Goal: Find specific page/section: Find specific page/section

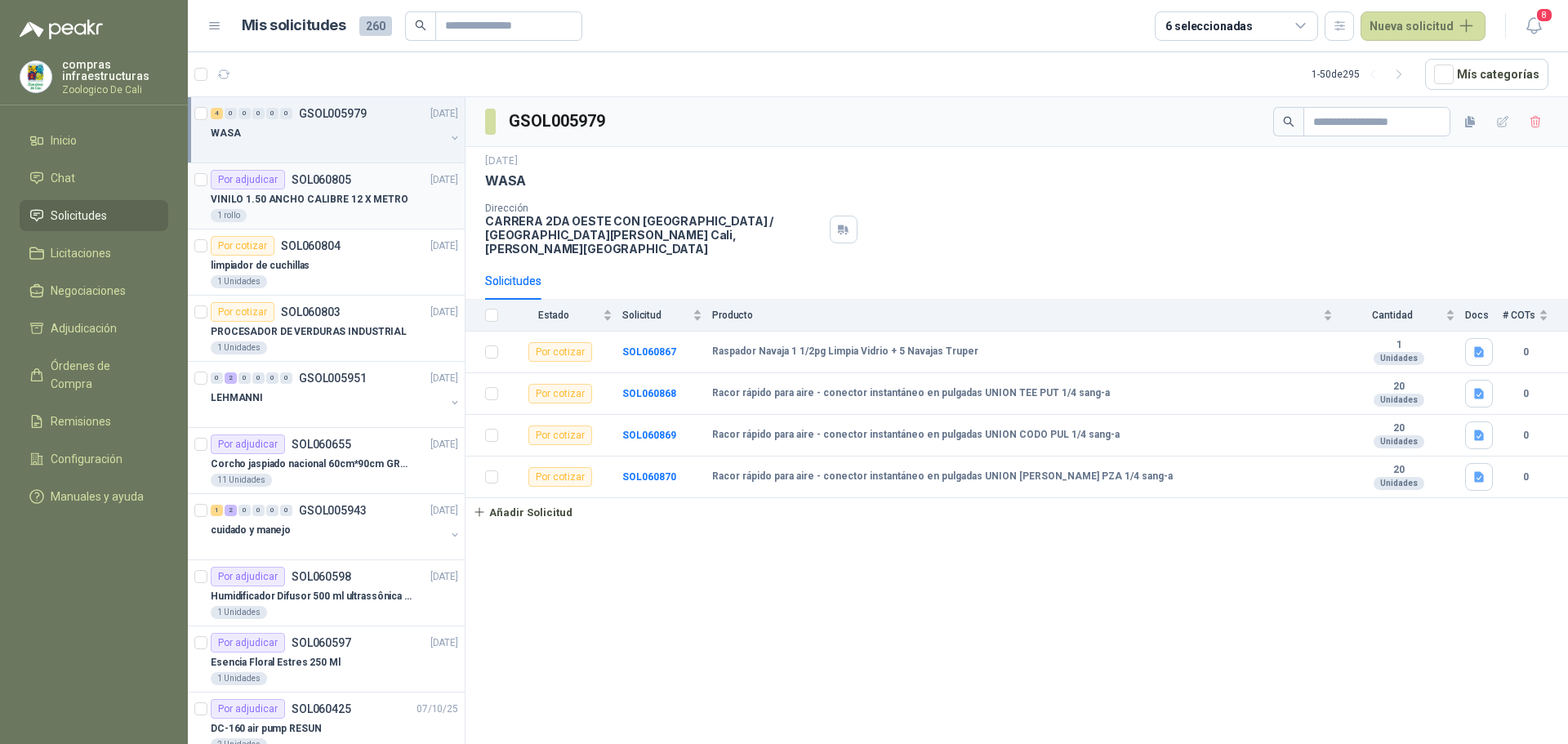
click at [277, 201] on p "VINILO 1.50 ANCHO CALIBRE 12 X METRO" at bounding box center [309, 199] width 198 height 16
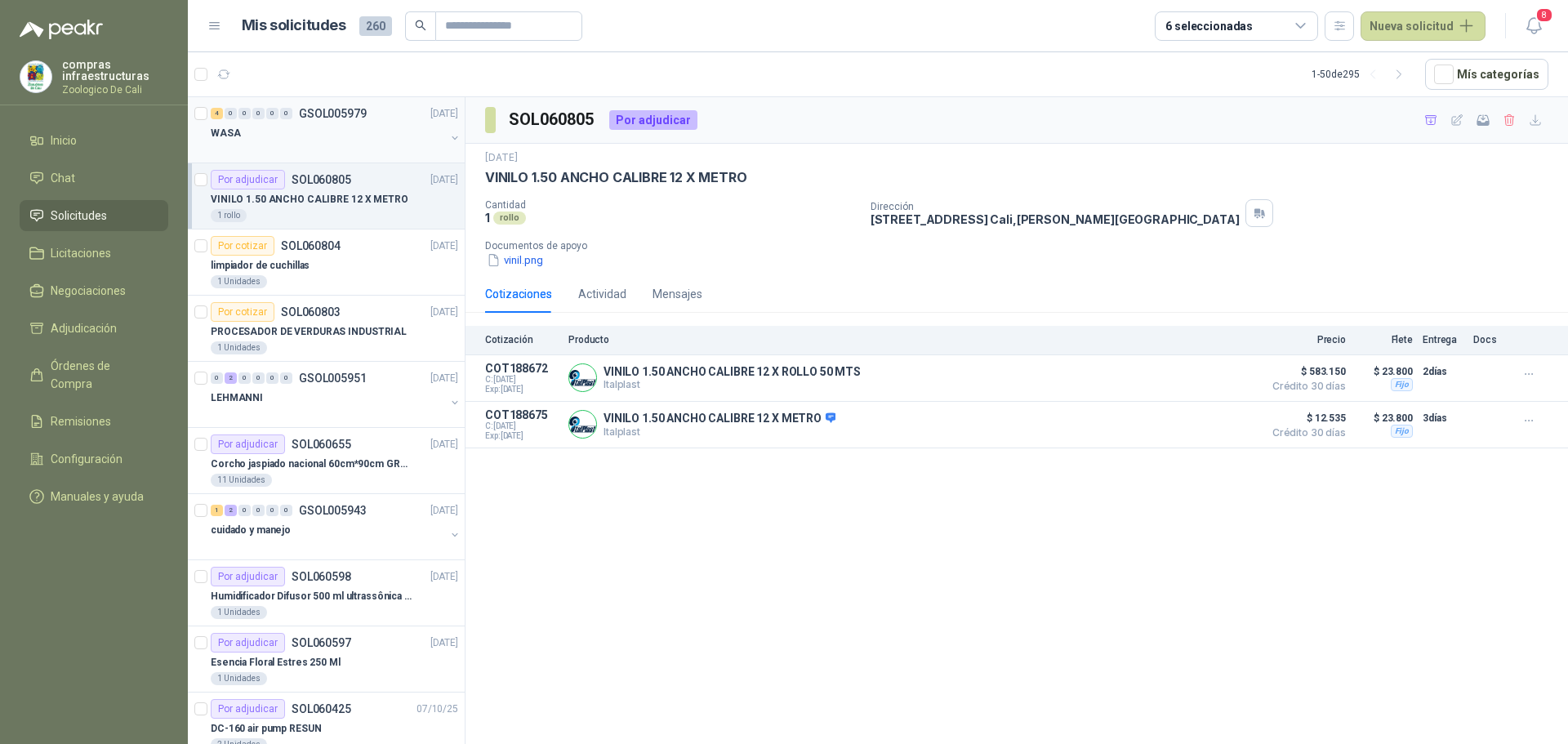
click at [305, 122] on div "4 0 0 0 0 0 GSOL005979 [DATE]" at bounding box center [336, 113] width 251 height 20
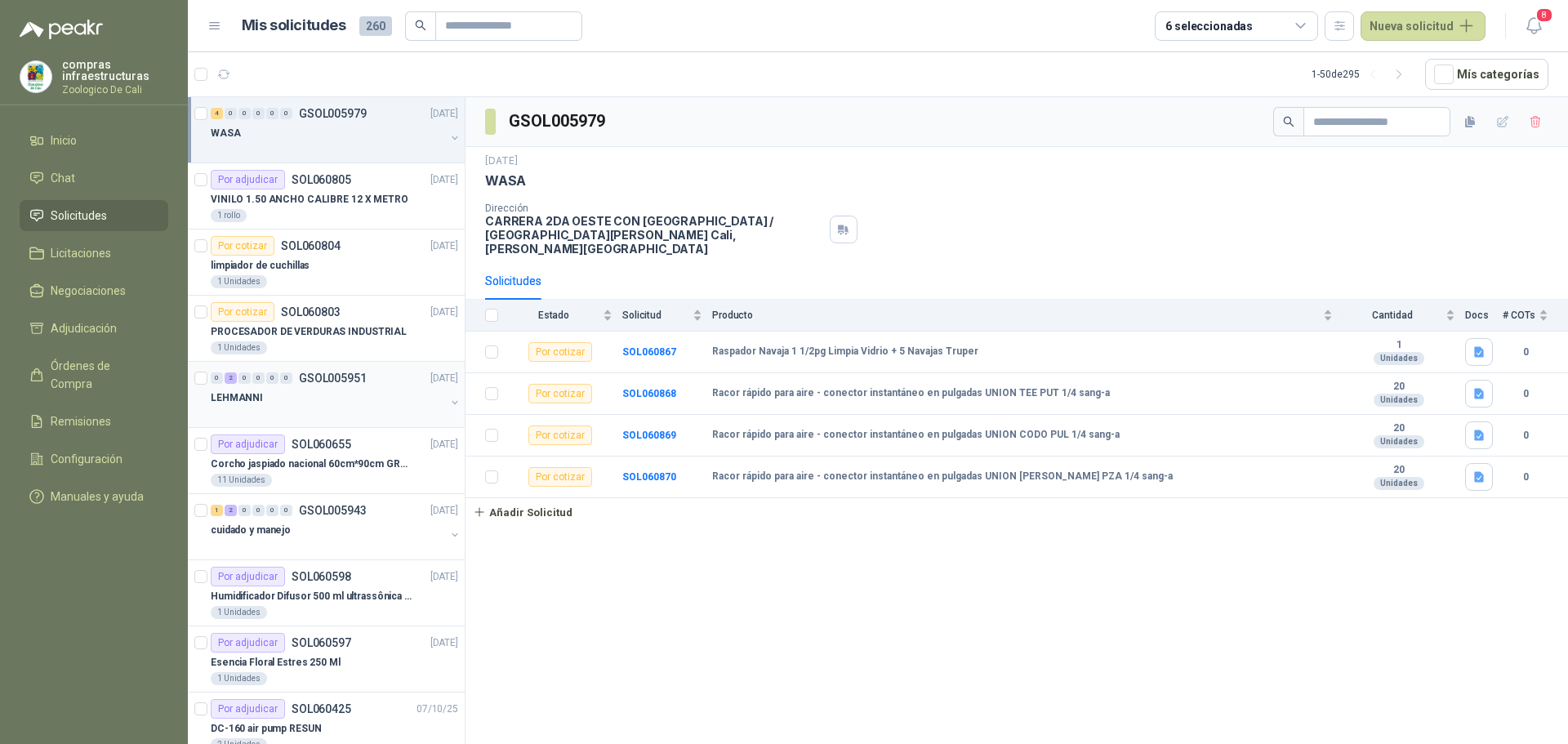
click at [312, 394] on div "LEHMANNI" at bounding box center [328, 398] width 234 height 20
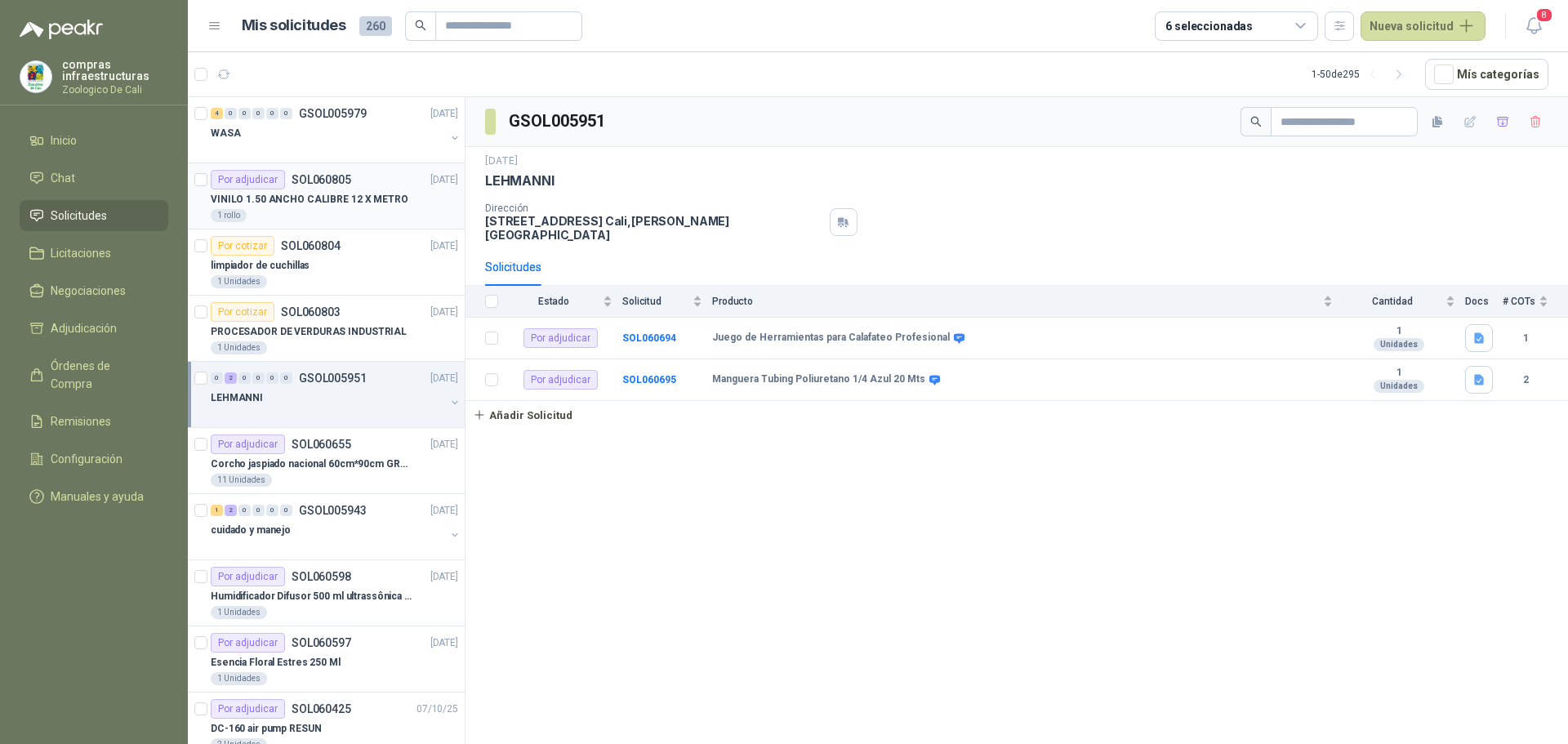
click at [306, 204] on p "VINILO 1.50 ANCHO CALIBRE 12 X METRO" at bounding box center [309, 199] width 198 height 16
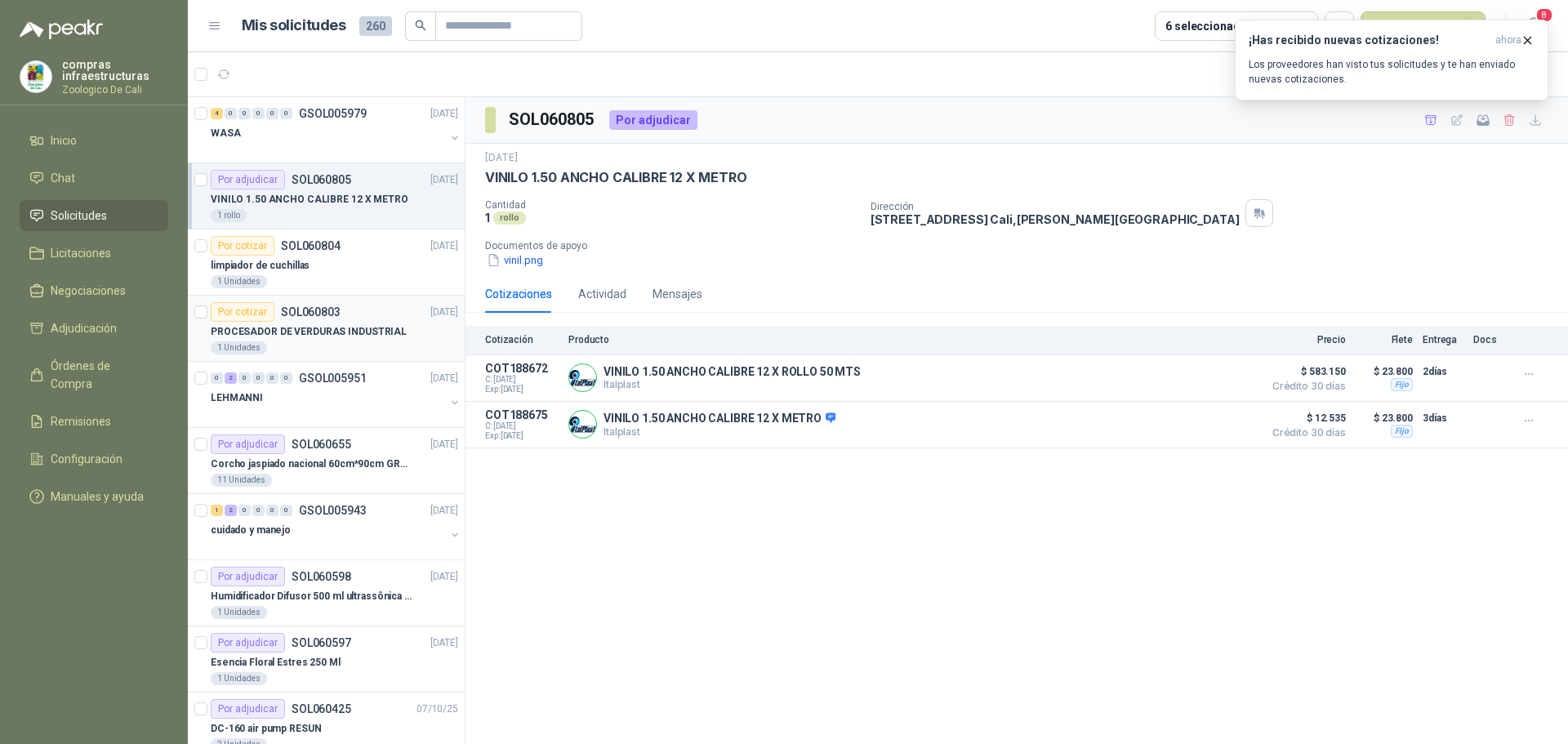
drag, startPoint x: 285, startPoint y: 340, endPoint x: 290, endPoint y: 359, distance: 19.6
click at [285, 340] on div "PROCESADOR DE VERDURAS INDUSTRIAL" at bounding box center [334, 332] width 247 height 20
click at [345, 146] on div at bounding box center [328, 150] width 234 height 13
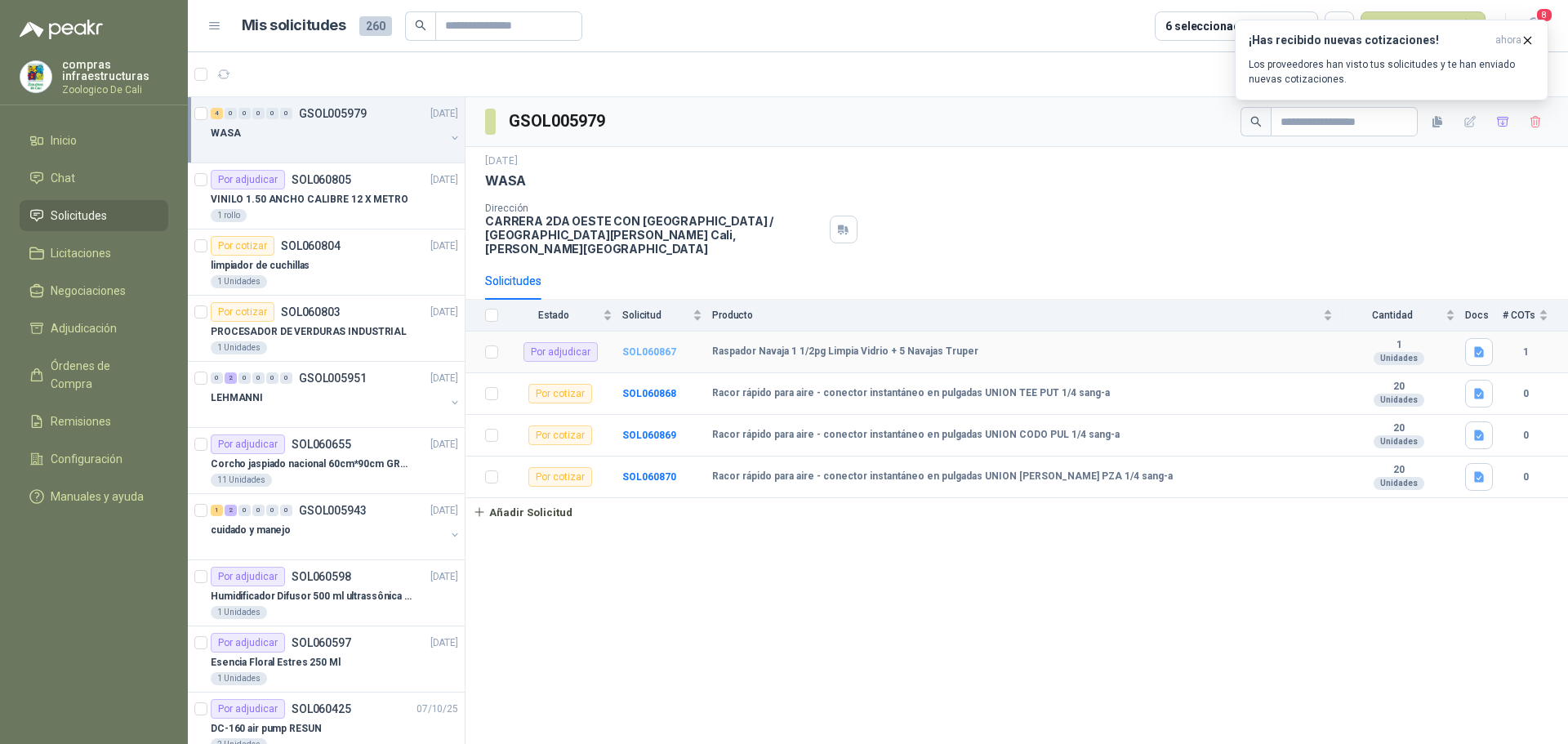
click at [639, 347] on b "SOL060867" at bounding box center [649, 353] width 54 height 12
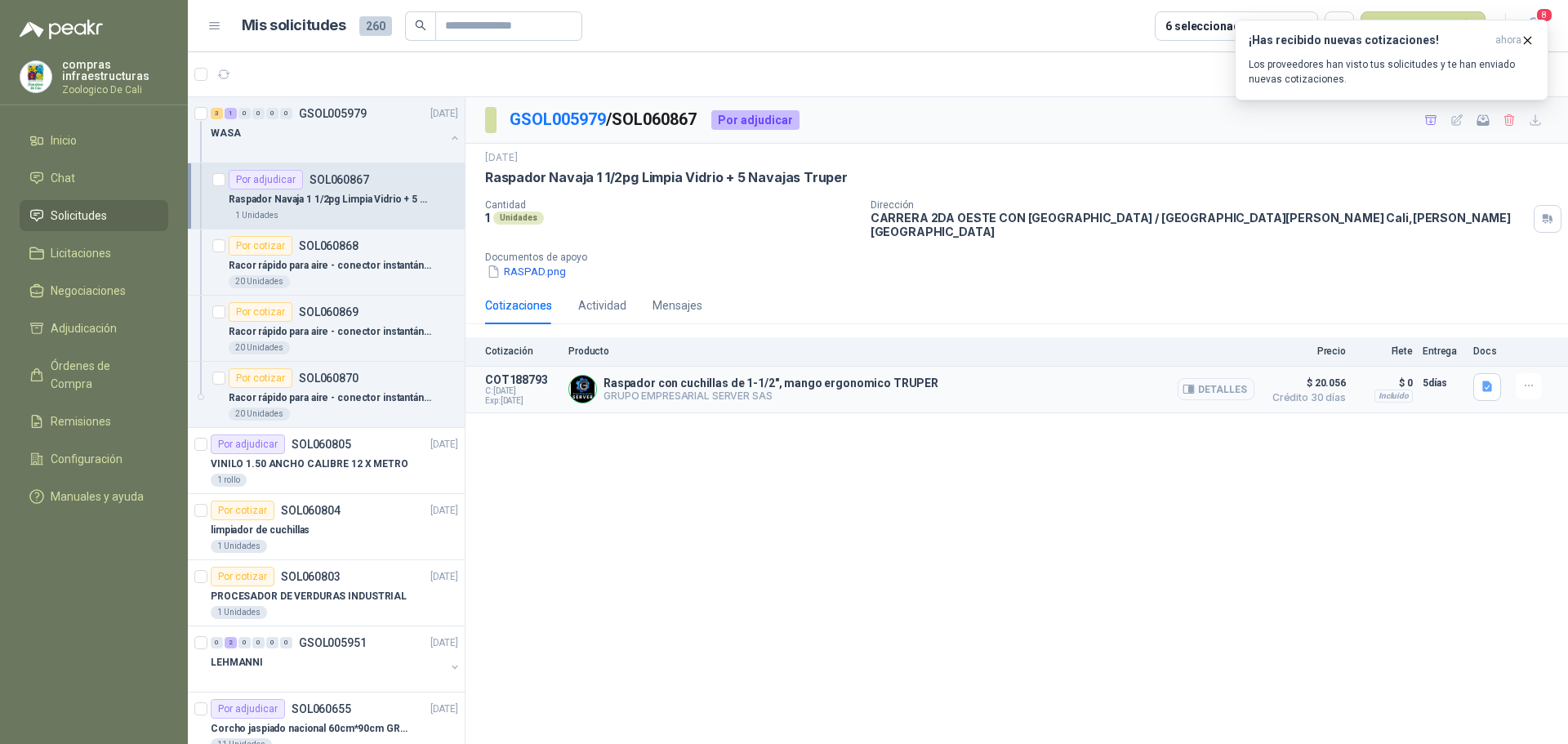
click at [1193, 386] on icon "button" at bounding box center [1191, 390] width 4 height 7
click at [374, 261] on p "Racor rápido para aire - conector instantáneo en pulgadas UNION TEE PUT 1/4 san…" at bounding box center [330, 266] width 204 height 16
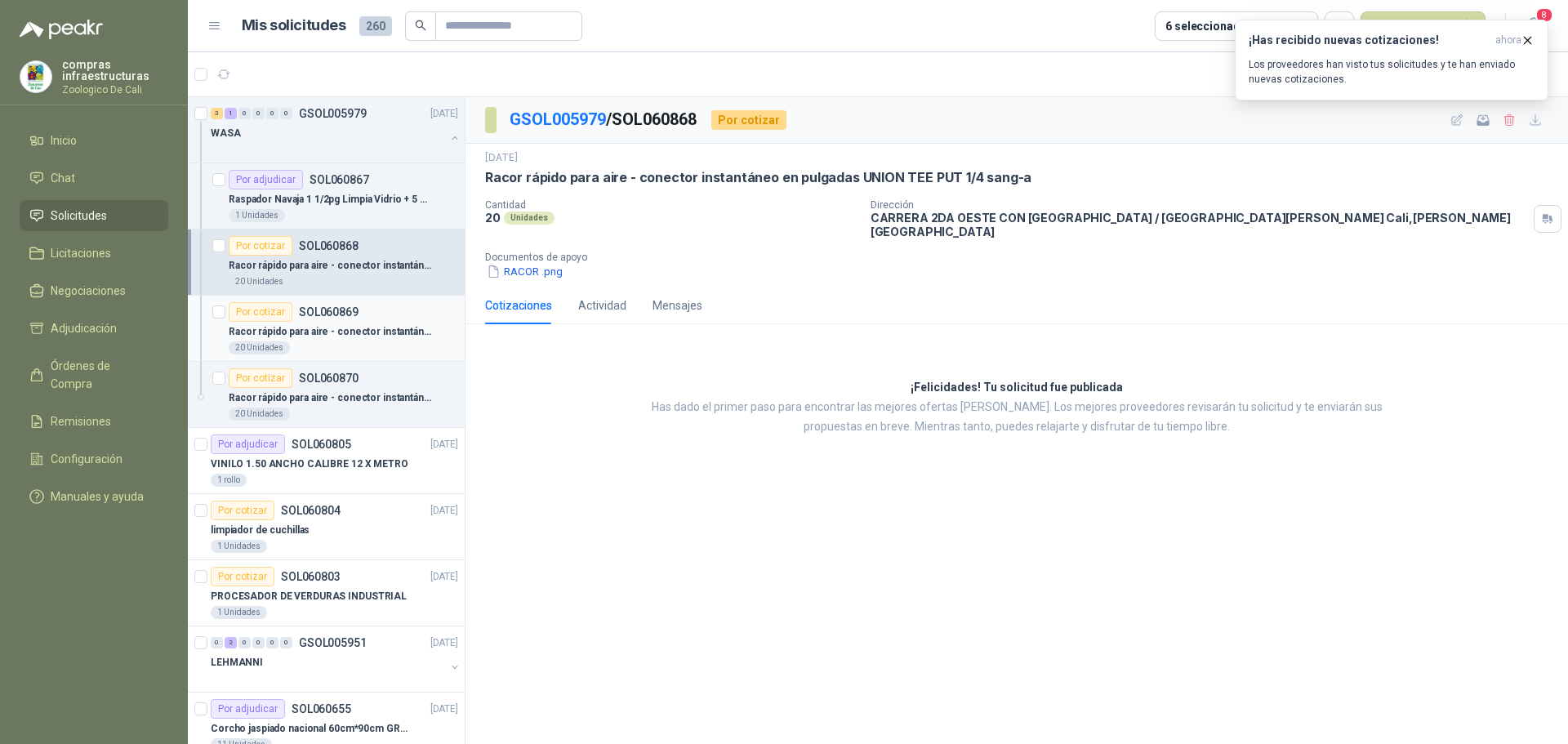
click at [337, 335] on p "Racor rápido para aire - conector instantáneo en pulgadas UNION CODO PUL 1/4 sa…" at bounding box center [330, 332] width 204 height 16
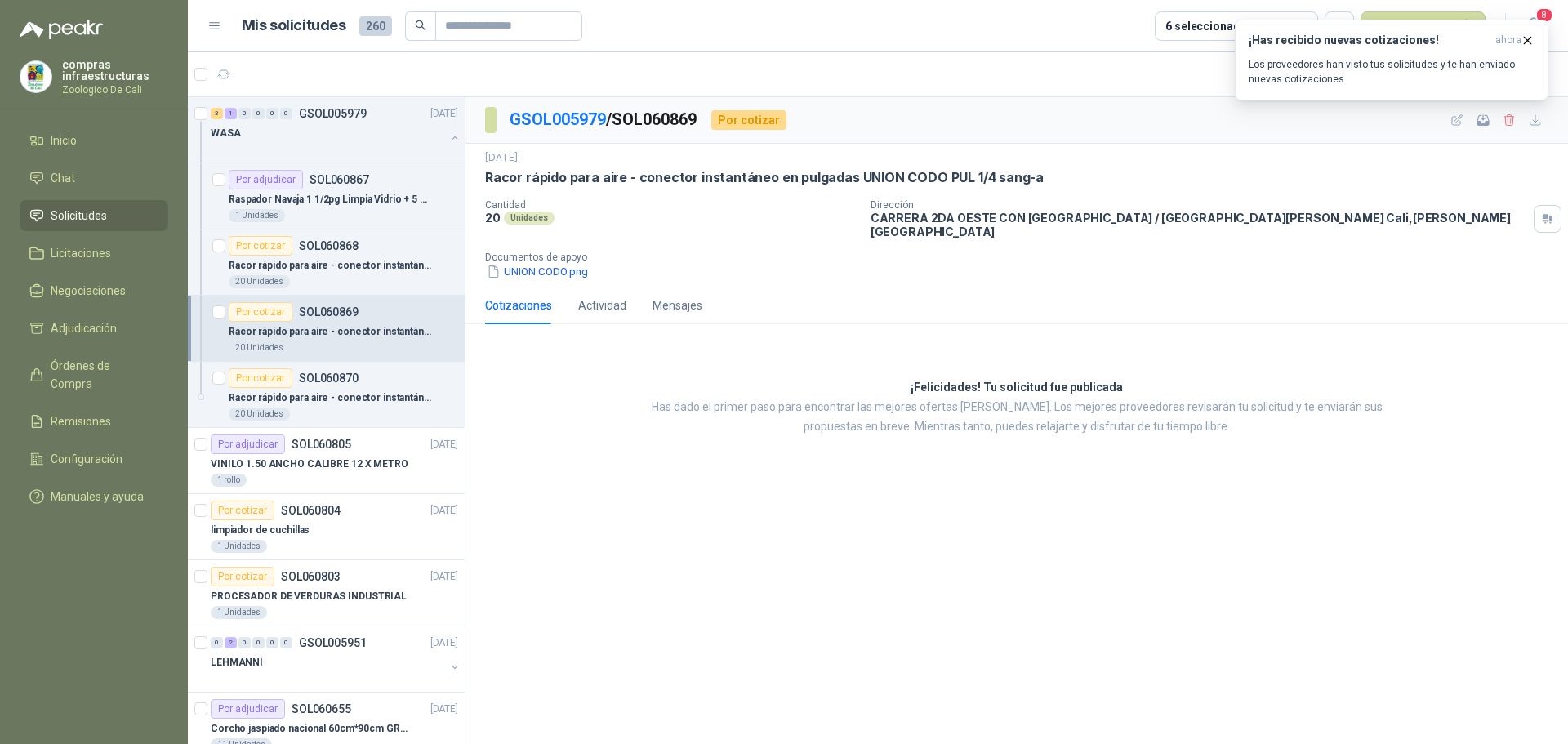
click at [627, 420] on div "¡Felicidades! Tu solicitud fue publicada Has dado el primer paso para encontrar…" at bounding box center [1017, 408] width 1103 height 141
click at [113, 183] on li "Chat" at bounding box center [94, 178] width 129 height 18
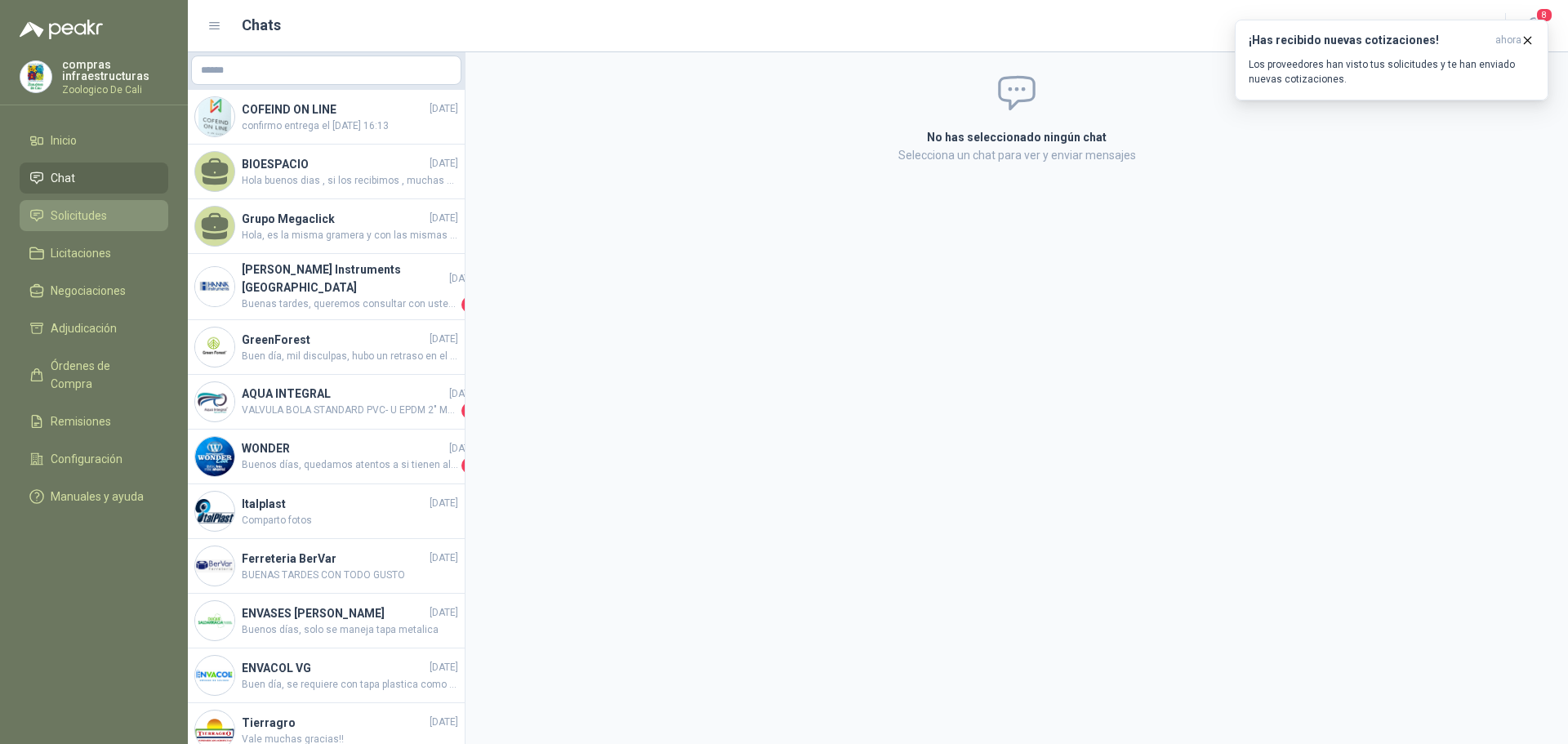
click at [119, 207] on li "Solicitudes" at bounding box center [94, 216] width 129 height 18
